Goal: Task Accomplishment & Management: Use online tool/utility

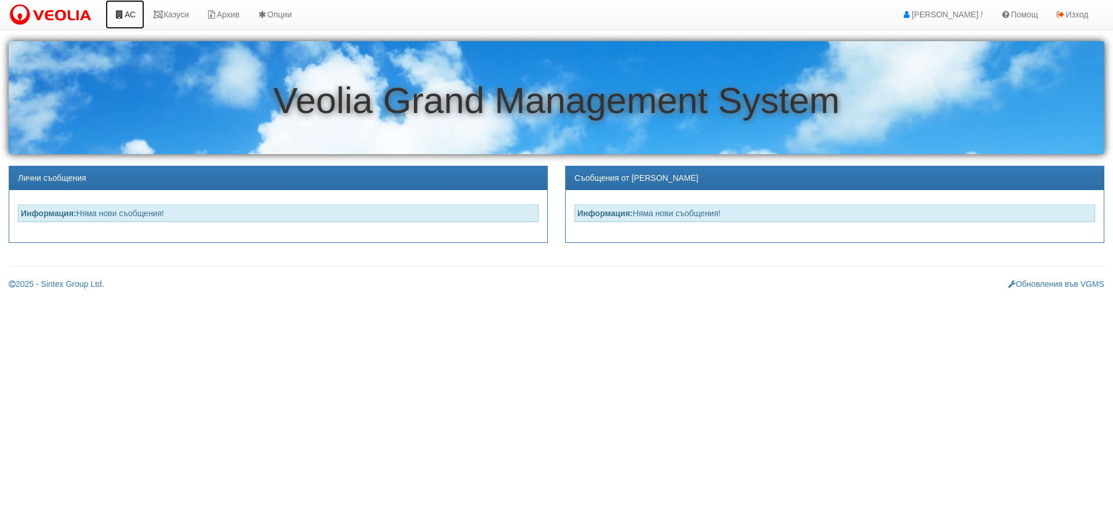
click at [132, 14] on link "АС" at bounding box center [125, 14] width 39 height 29
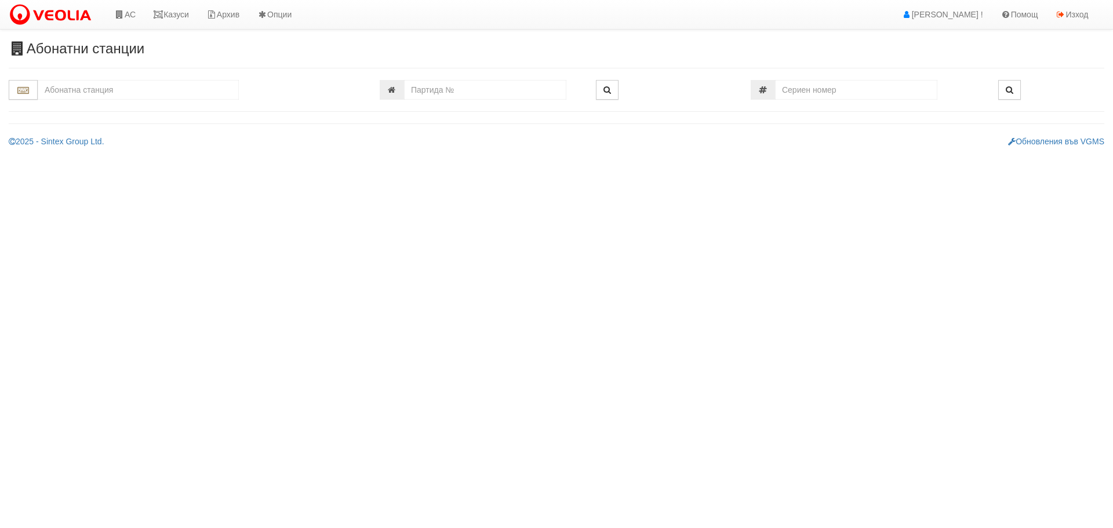
click at [123, 84] on input "text" at bounding box center [138, 90] width 201 height 20
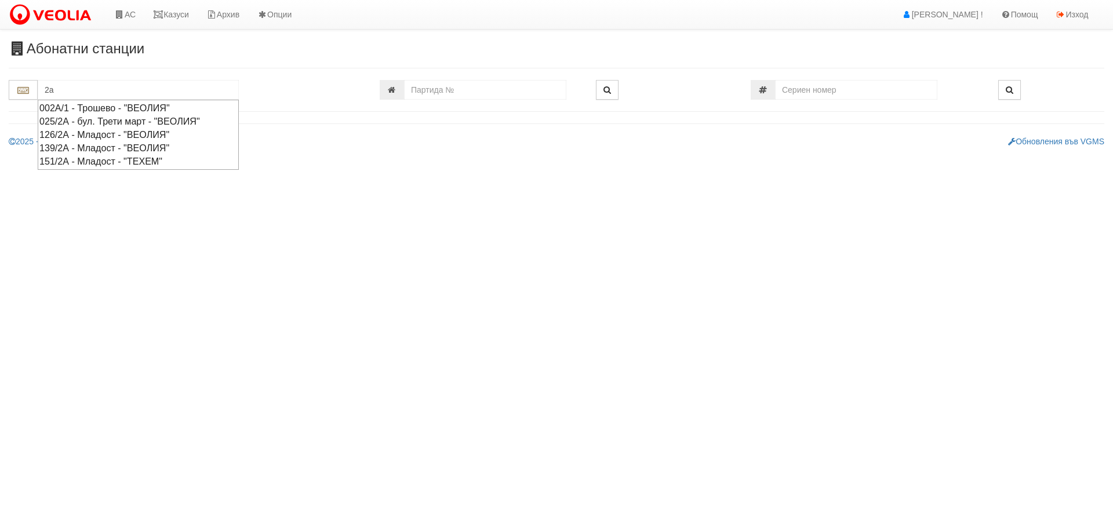
click at [85, 108] on div "002А/1 - Трошево - "ВЕОЛИЯ"" at bounding box center [138, 107] width 198 height 13
type input "002А/1 - Трошево - "ВЕОЛИЯ""
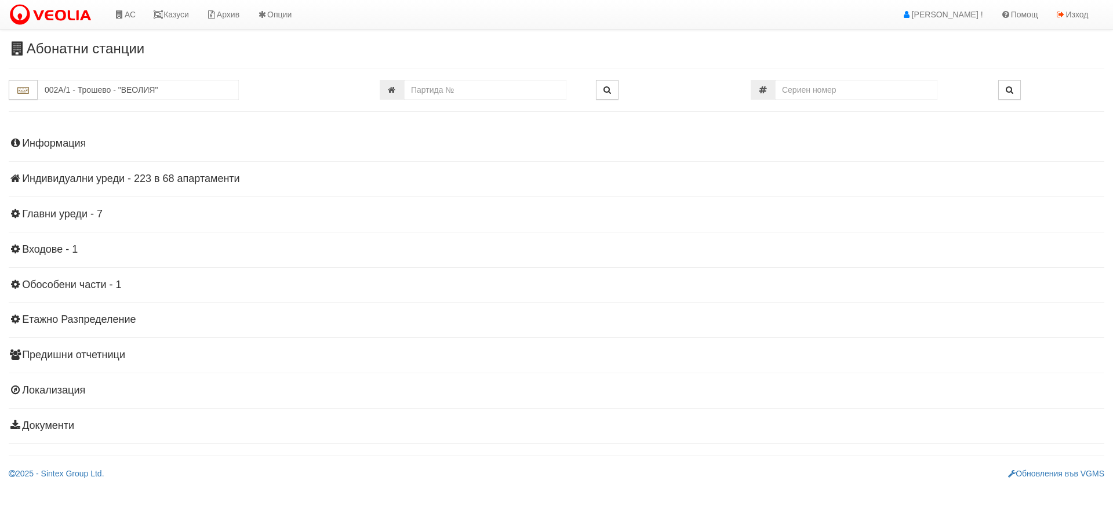
click at [94, 177] on h4 "Индивидуални уреди - 223 в 68 апартаменти" at bounding box center [557, 179] width 1096 height 12
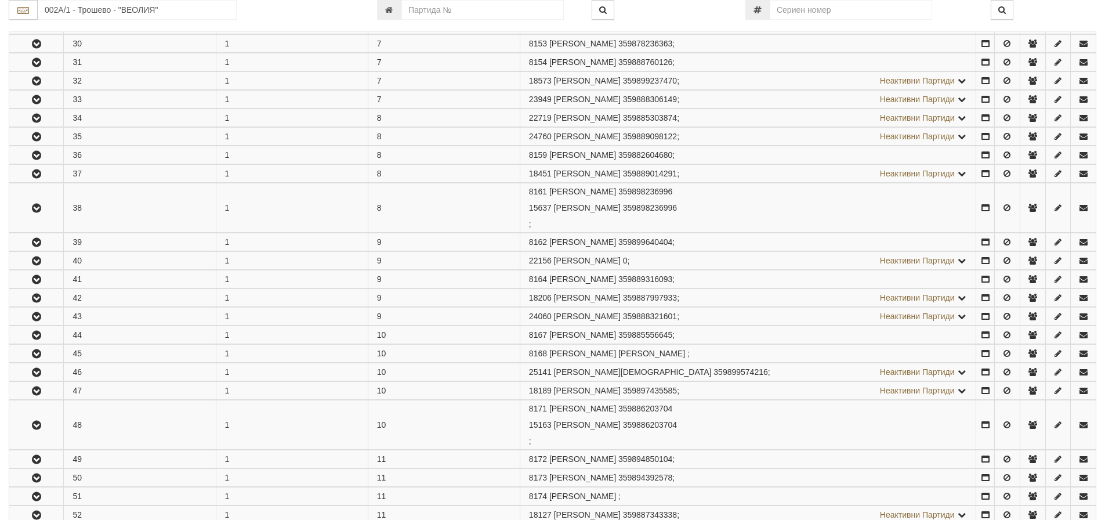
scroll to position [812, 0]
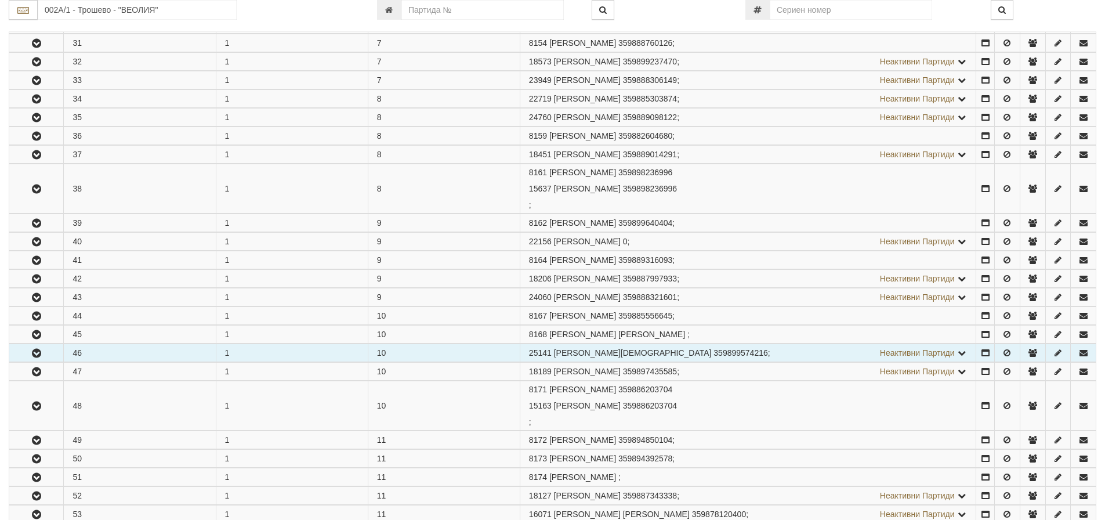
click at [36, 351] on icon "button" at bounding box center [37, 353] width 14 height 8
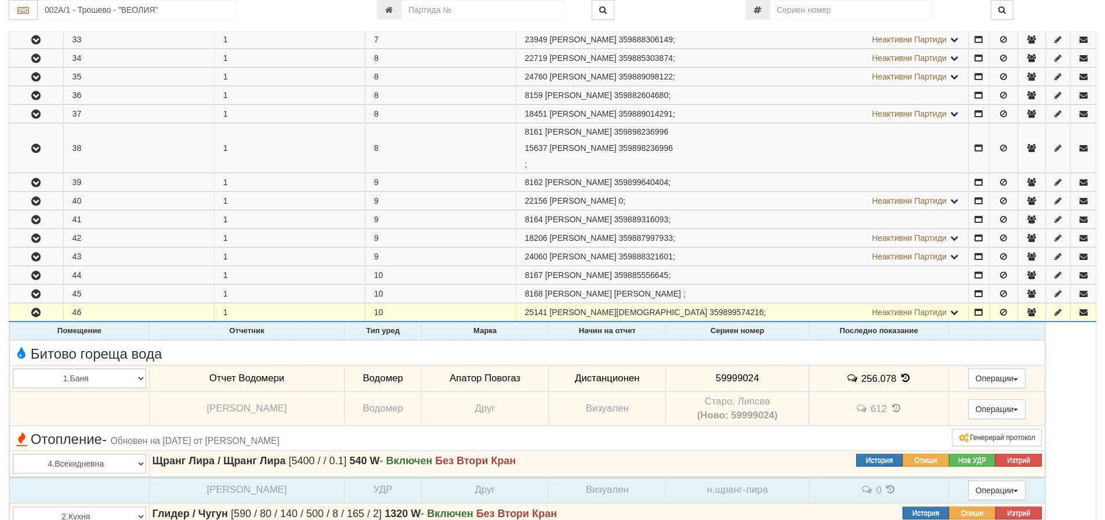
scroll to position [928, 0]
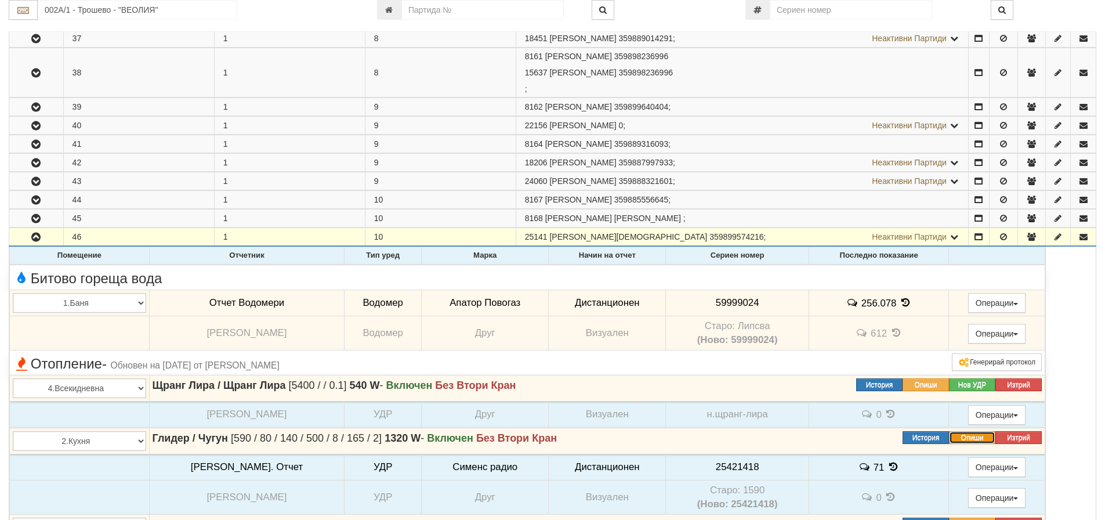
click at [974, 437] on button "Опиши" at bounding box center [972, 437] width 46 height 13
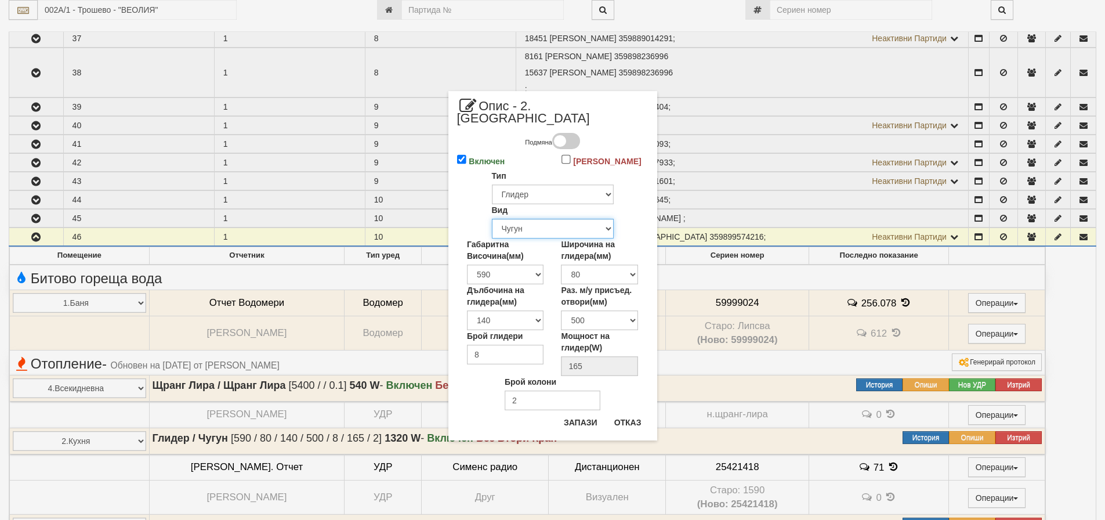
click at [536, 219] on select "Избери... Алуминий Чугун Стомана" at bounding box center [553, 229] width 122 height 20
select select "0"
click at [492, 219] on select "Избери... Алуминий Чугун Стомана" at bounding box center [553, 229] width 122 height 20
click at [524, 264] on select "Избери 200 240 250 280 285 290 330 350 380 390 400 422 423 425 430 440 450 480 …" at bounding box center [505, 274] width 77 height 20
select select "575"
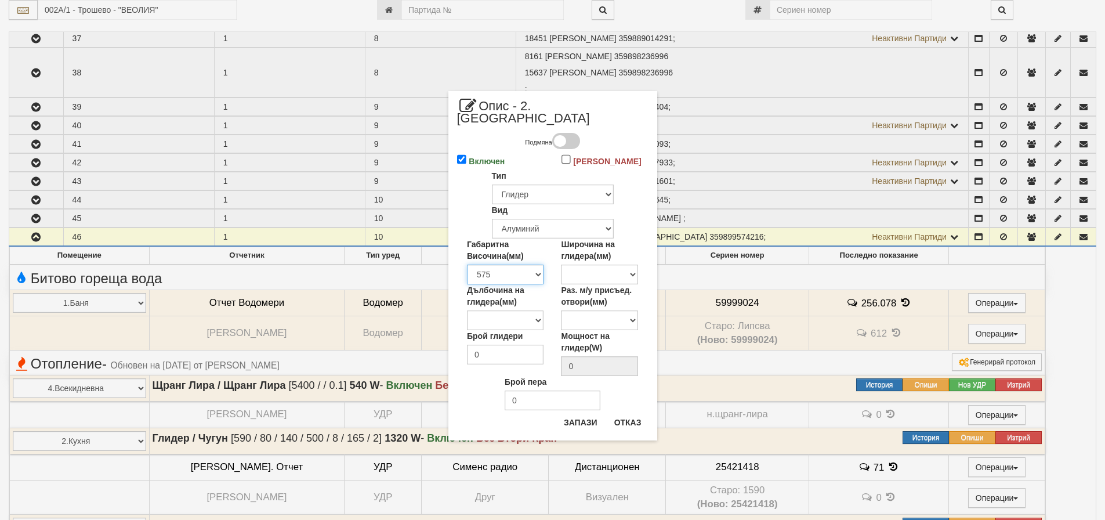
click at [467, 264] on select "Избери 200 240 250 280 285 290 330 350 380 390 400 422 423 425 430 440 450 480 …" at bounding box center [505, 274] width 77 height 20
type input "146"
click at [578, 413] on button "Запази" at bounding box center [581, 422] width 48 height 19
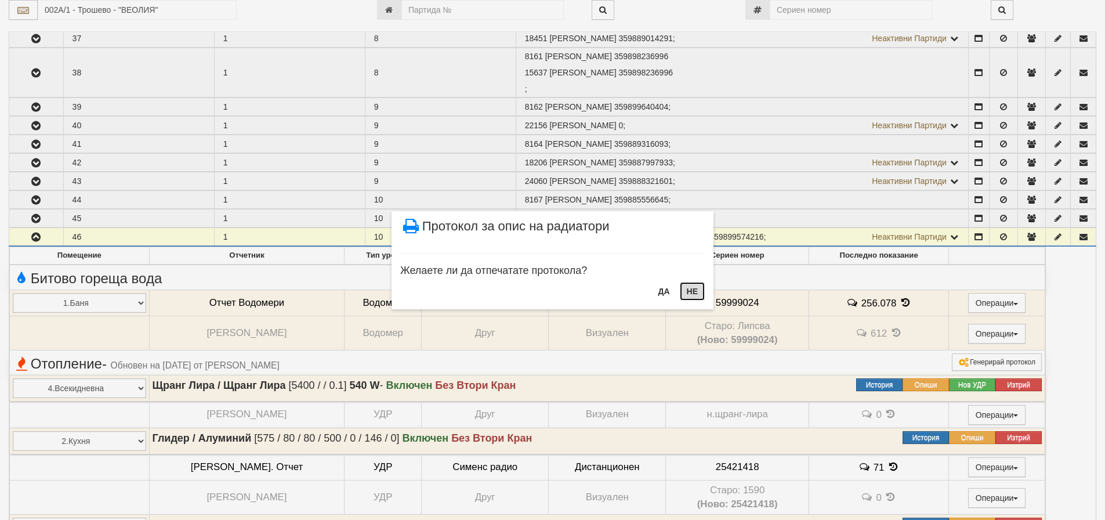
click at [693, 293] on button "НЕ" at bounding box center [692, 291] width 25 height 19
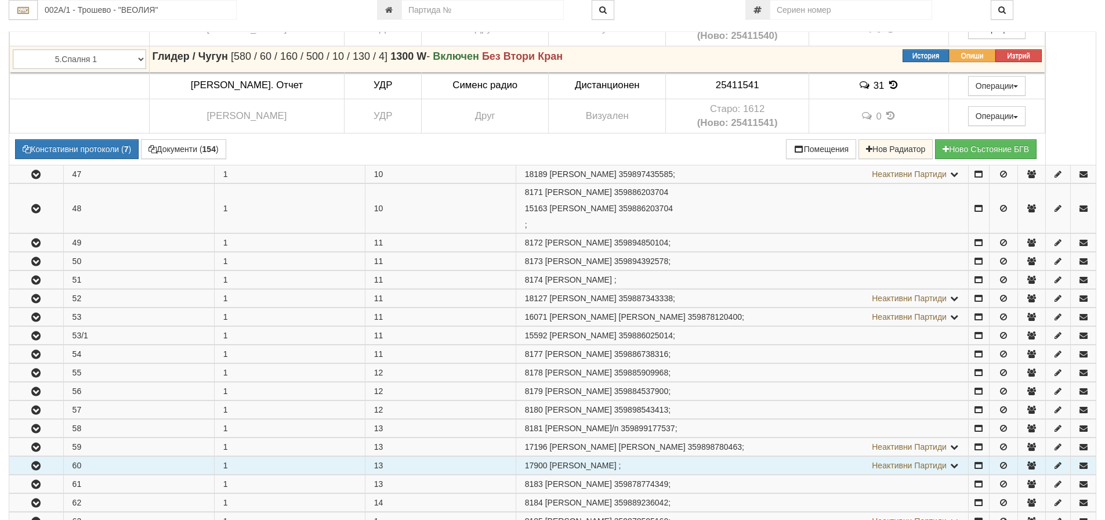
scroll to position [1624, 0]
